Goal: Check status

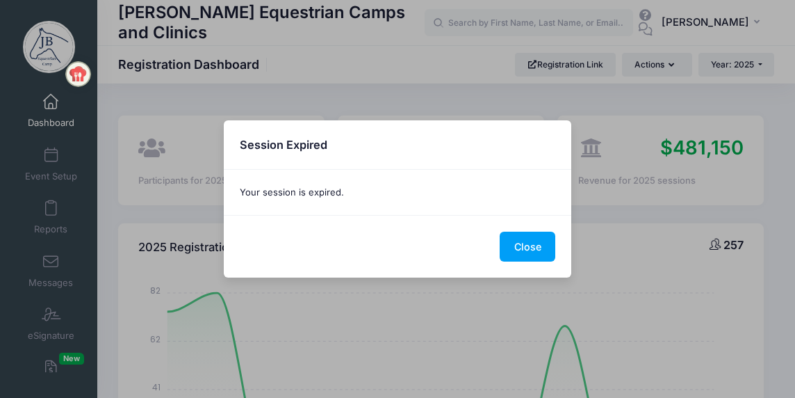
select select
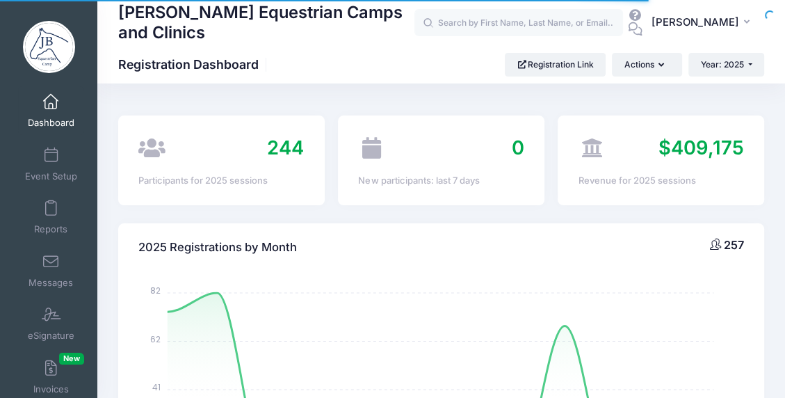
select select
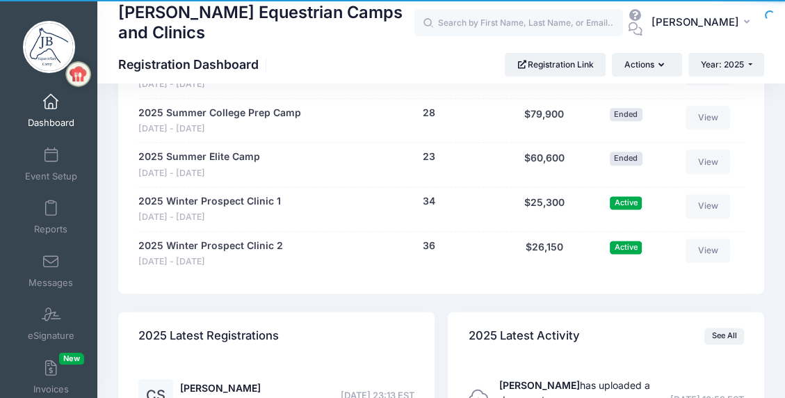
scroll to position [1321, 0]
